Goal: Navigation & Orientation: Find specific page/section

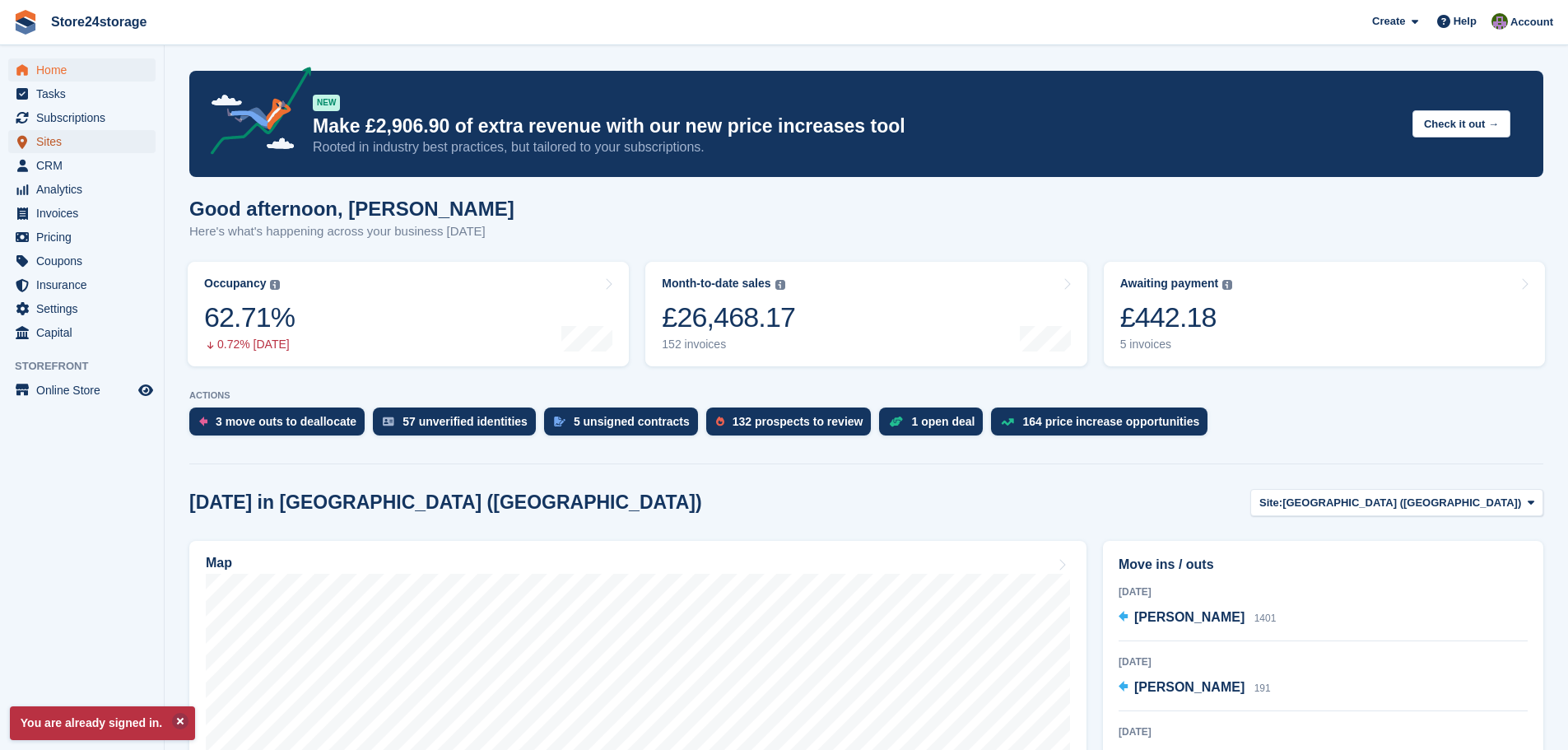
click at [75, 140] on span "Sites" at bounding box center [85, 141] width 99 height 23
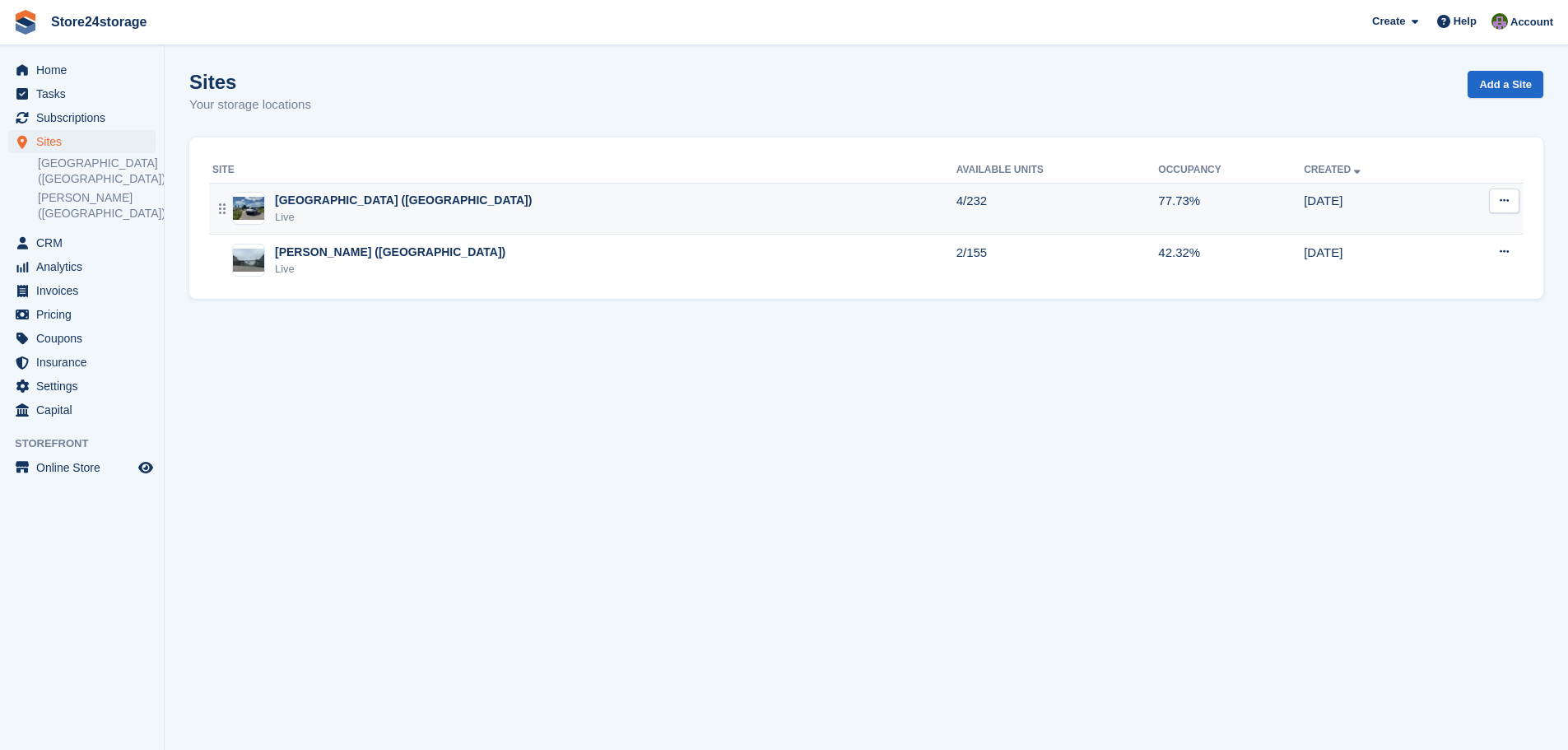
click at [543, 214] on div "[GEOGRAPHIC_DATA] ([GEOGRAPHIC_DATA]) Live" at bounding box center [584, 209] width 744 height 34
